Goal: Task Accomplishment & Management: Manage account settings

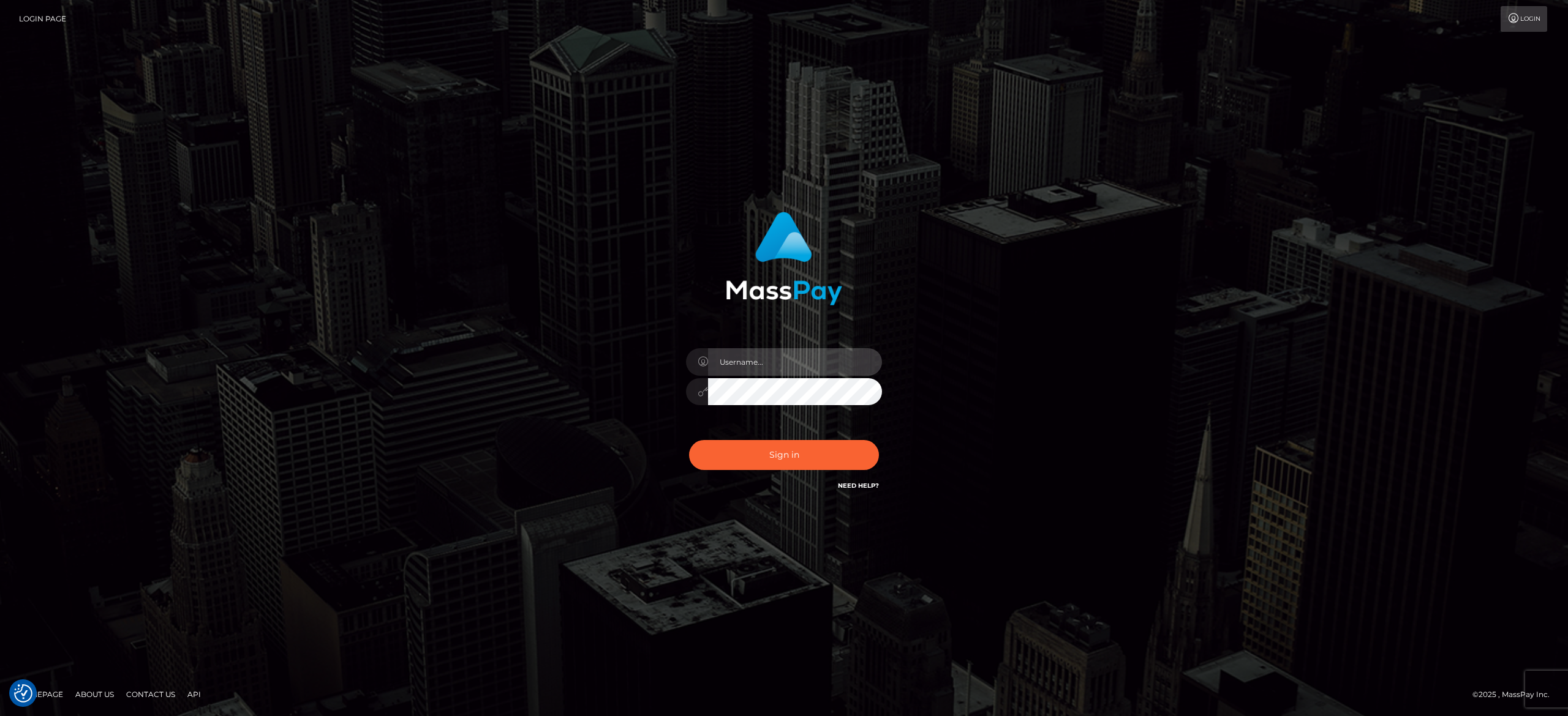
type input "[PERSON_NAME].[PERSON_NAME]"
click at [784, 434] on div "Sign in Need Help?" at bounding box center [784, 460] width 215 height 55
click at [785, 448] on button "Sign in" at bounding box center [784, 455] width 190 height 30
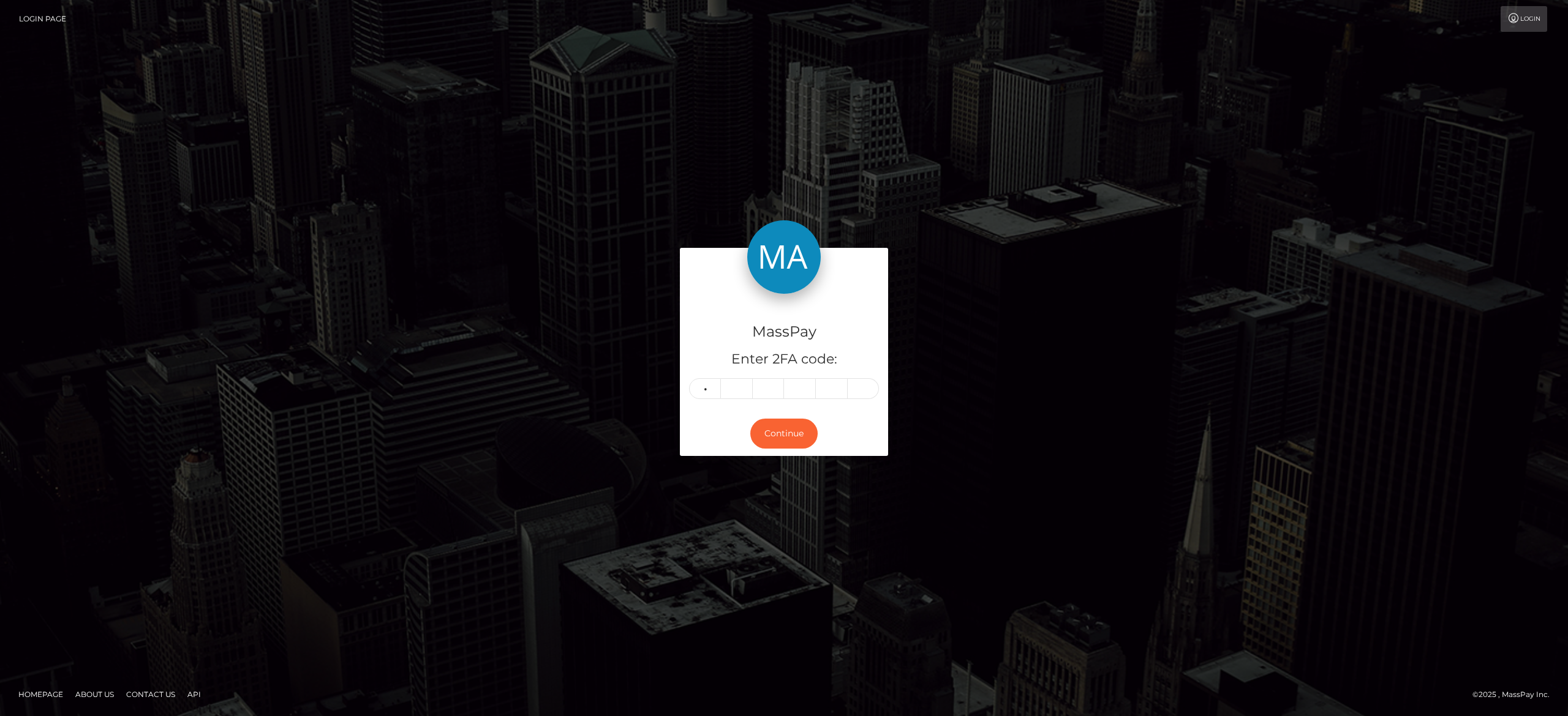
type input "7"
type input "5"
type input "3"
type input "9"
type input "5"
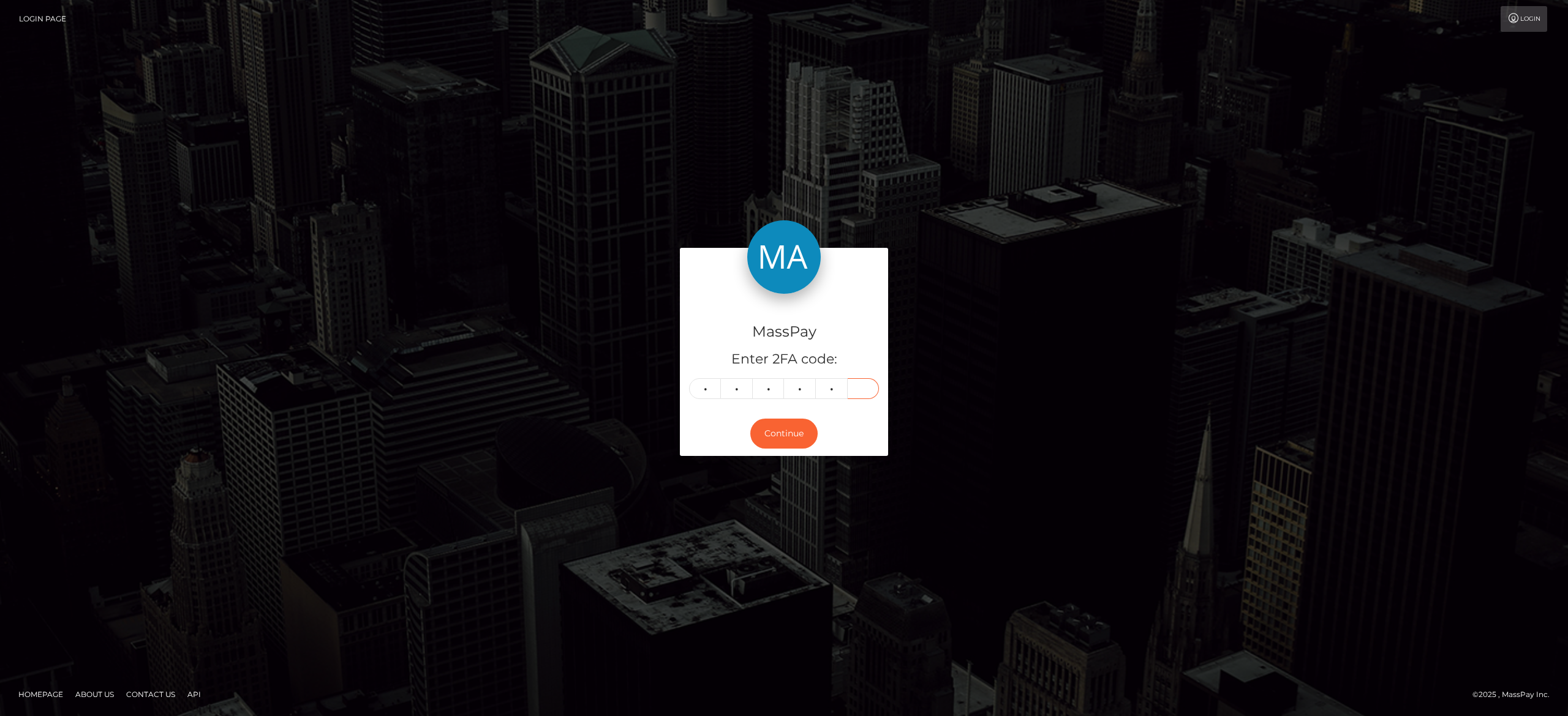
type input "5"
